Goal: Navigation & Orientation: Find specific page/section

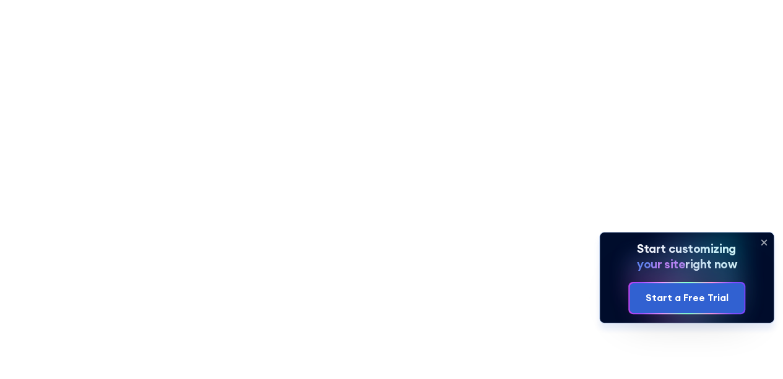
click at [762, 241] on icon at bounding box center [763, 242] width 5 height 5
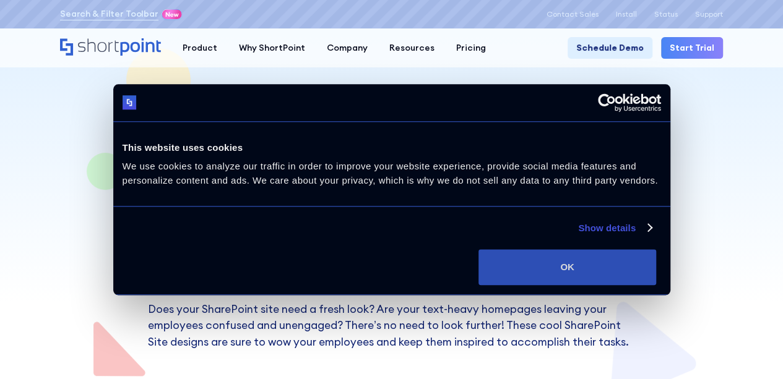
click at [656, 285] on button "OK" at bounding box center [567, 267] width 178 height 36
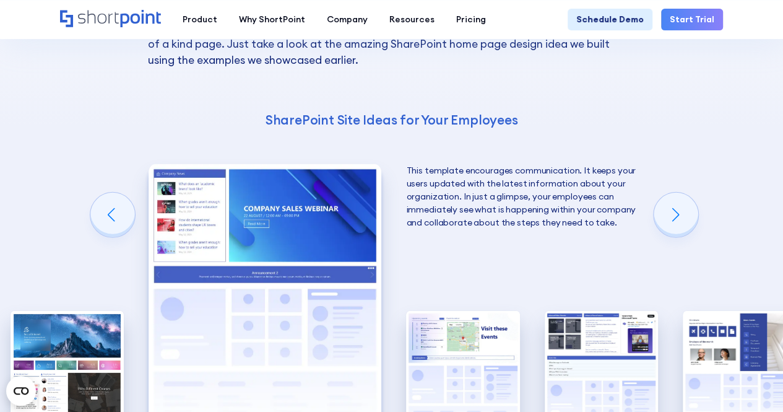
scroll to position [1857, 0]
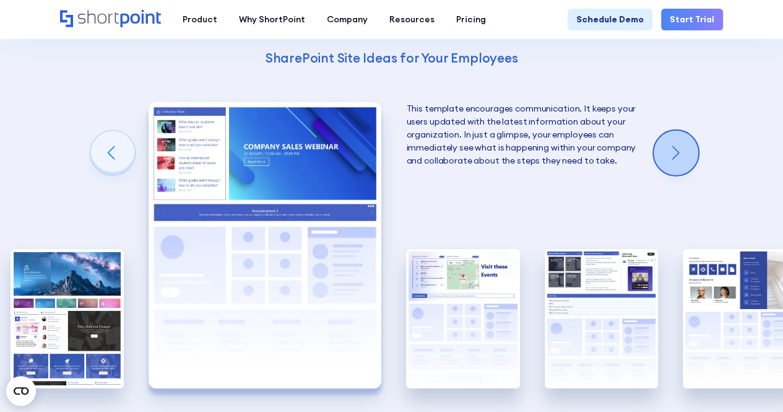
click at [693, 152] on div "Next slide" at bounding box center [676, 153] width 45 height 45
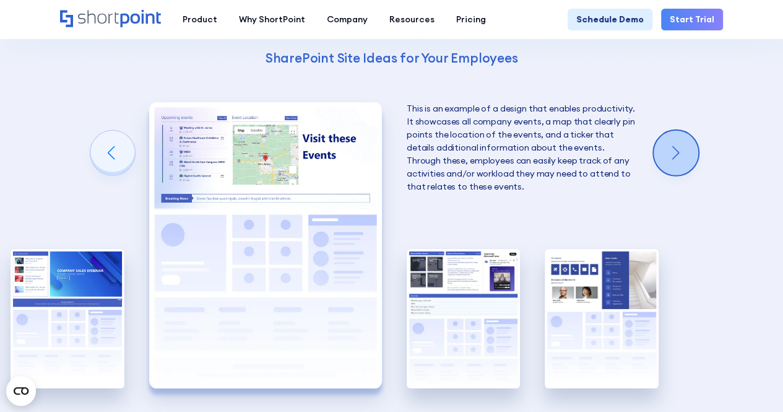
click at [693, 152] on div "Next slide" at bounding box center [676, 153] width 45 height 45
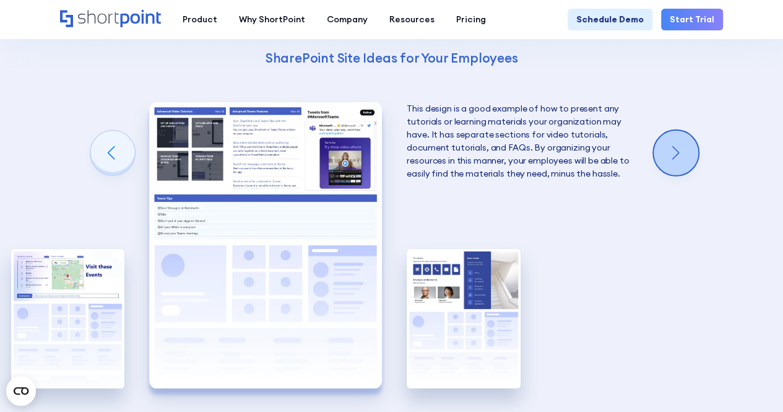
click at [693, 152] on div "Next slide" at bounding box center [676, 153] width 45 height 45
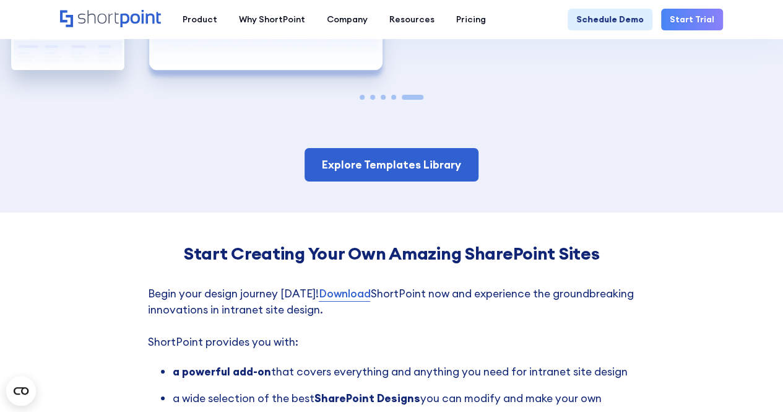
scroll to position [2166, 0]
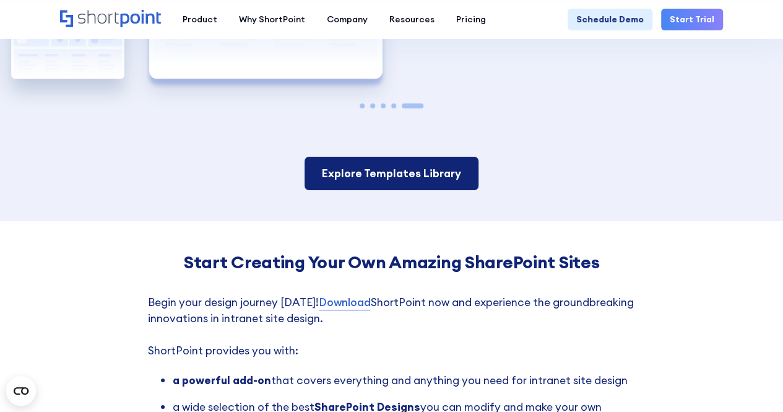
click at [463, 181] on link "Explore Templates Library" at bounding box center [391, 173] width 174 height 33
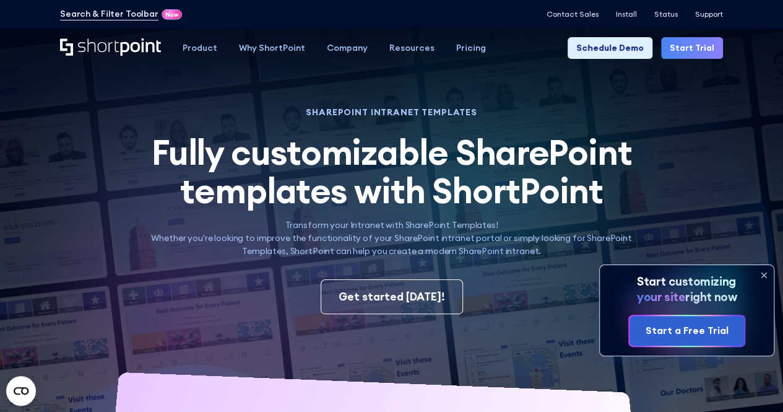
click at [766, 277] on icon at bounding box center [763, 274] width 5 height 5
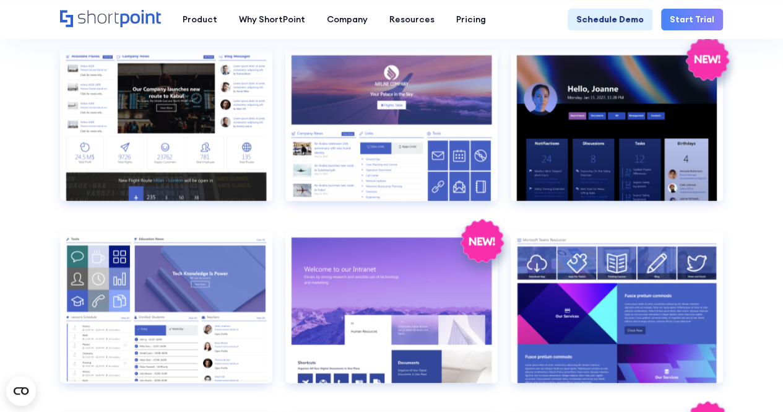
scroll to position [928, 0]
